Goal: Information Seeking & Learning: Learn about a topic

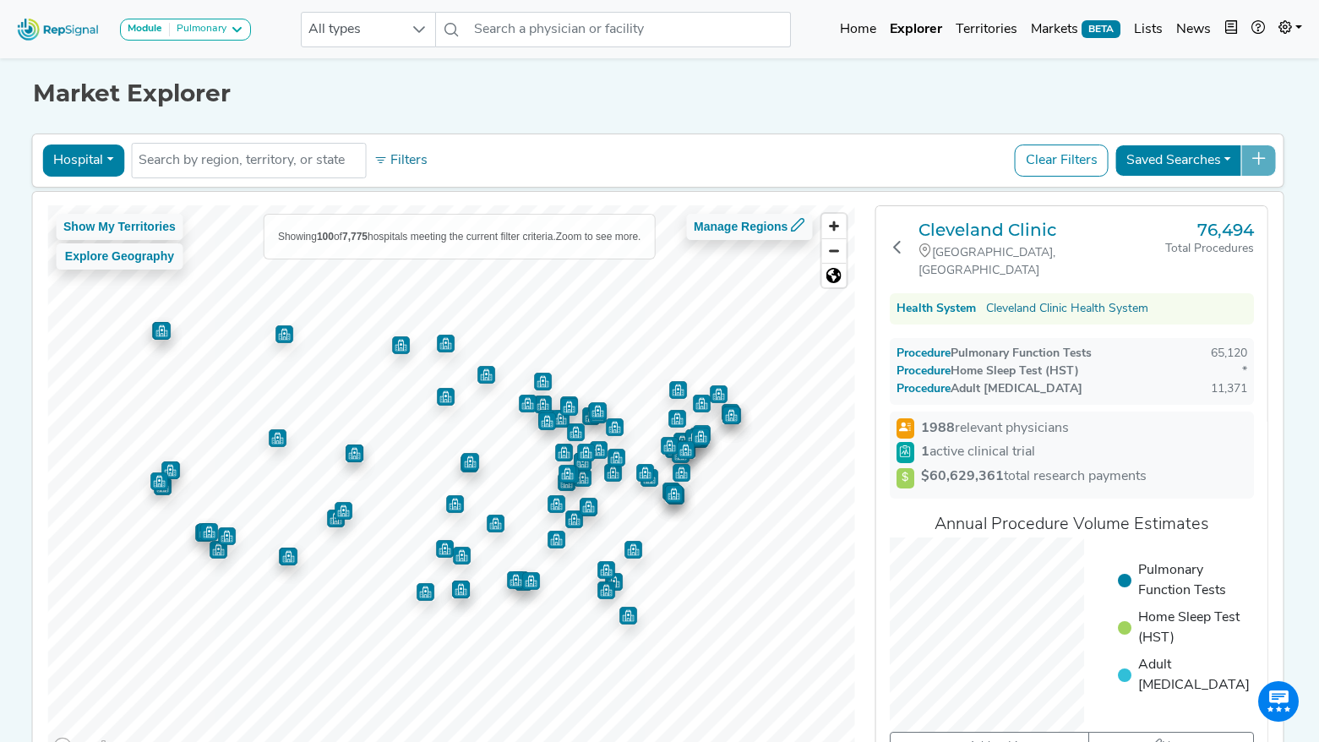
click at [91, 167] on button "Hospital" at bounding box center [83, 160] width 82 height 32
click at [122, 211] on link "Physician" at bounding box center [109, 199] width 133 height 27
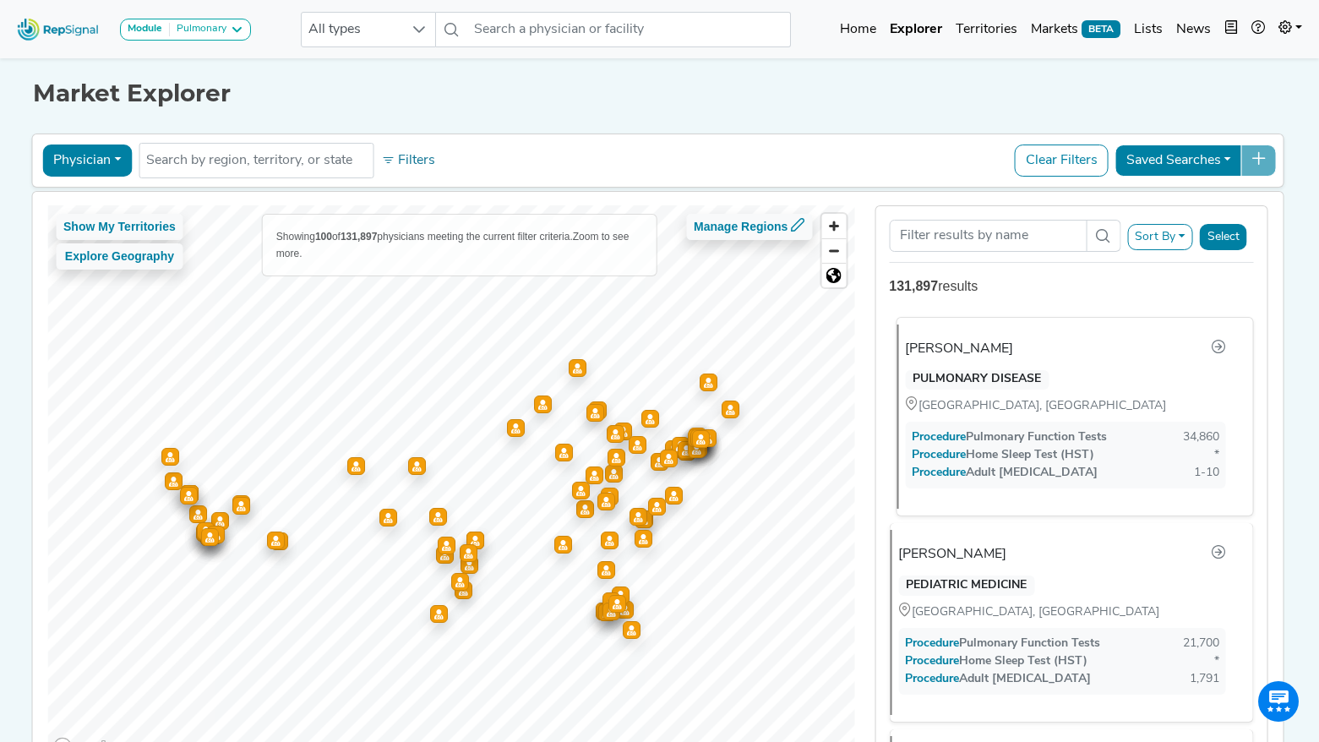
click at [956, 346] on div "Sunil Mehra" at bounding box center [959, 349] width 108 height 20
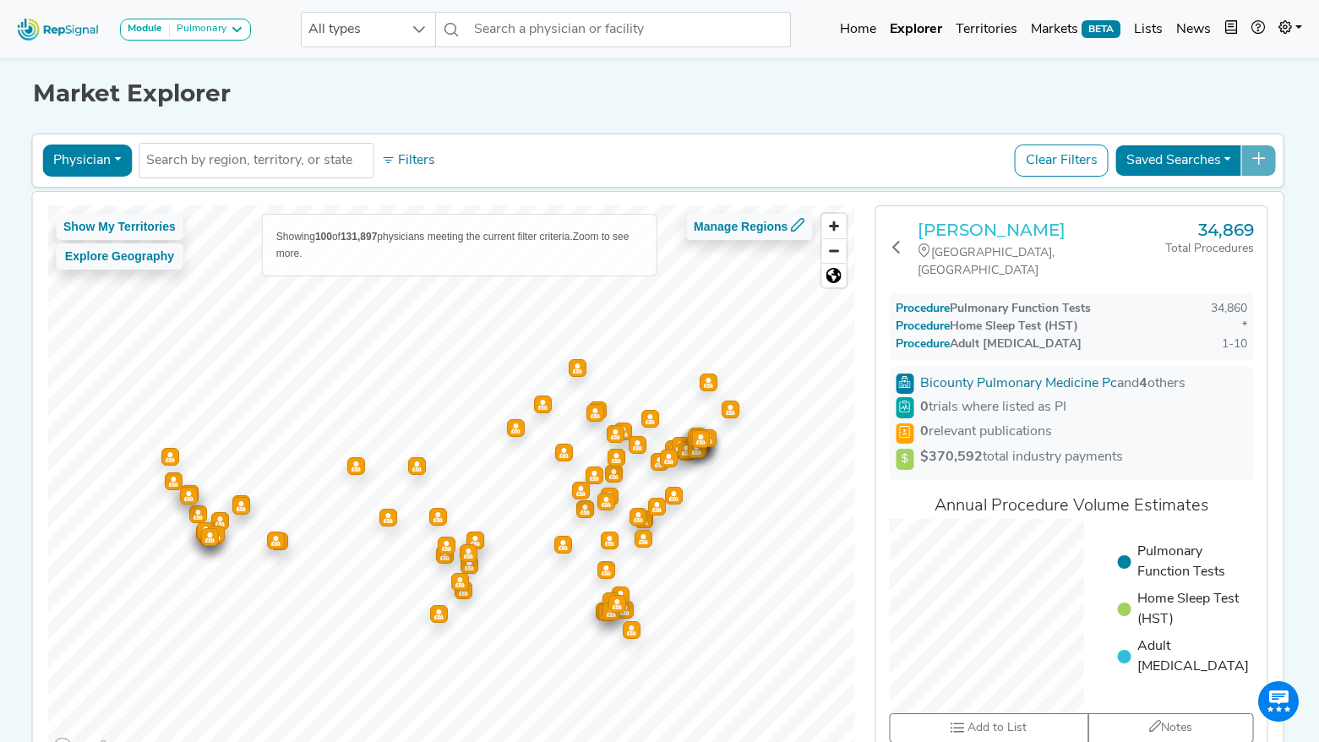
click at [944, 239] on h3 "Sunil Mehra" at bounding box center [1041, 230] width 248 height 20
